Goal: Find specific page/section: Find specific page/section

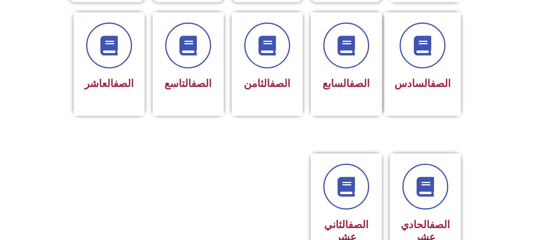
scroll to position [354, 0]
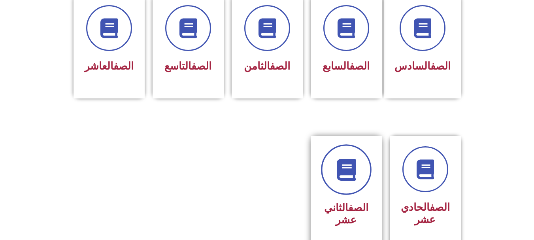
click at [335, 145] on link at bounding box center [346, 169] width 51 height 51
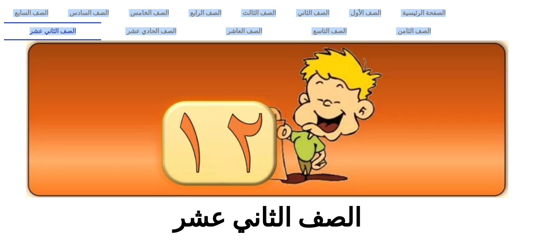
drag, startPoint x: 518, startPoint y: 43, endPoint x: 513, endPoint y: 114, distance: 71.7
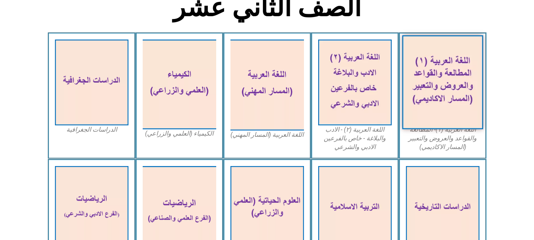
scroll to position [209, 0]
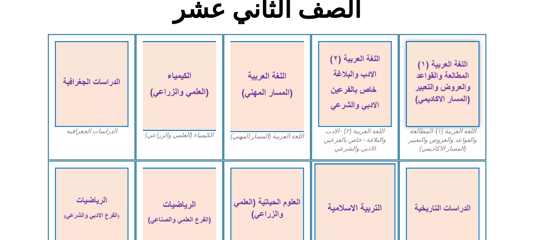
click at [346, 183] on img at bounding box center [354, 210] width 81 height 94
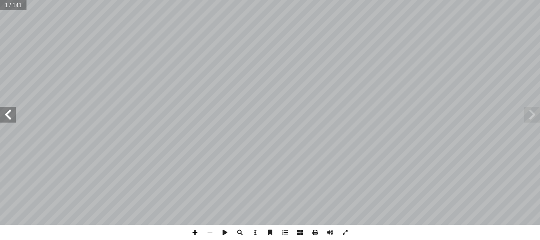
click at [193, 230] on span at bounding box center [194, 232] width 15 height 15
click at [12, 120] on span at bounding box center [8, 115] width 16 height 16
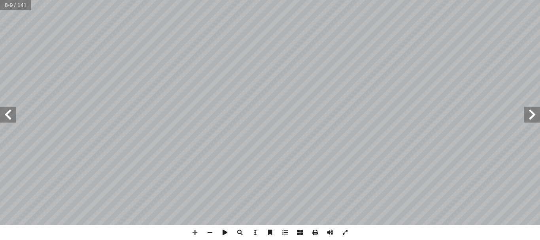
click at [8, 114] on span at bounding box center [8, 115] width 16 height 16
click at [4, 118] on span at bounding box center [8, 115] width 16 height 16
